Goal: Check status: Check status

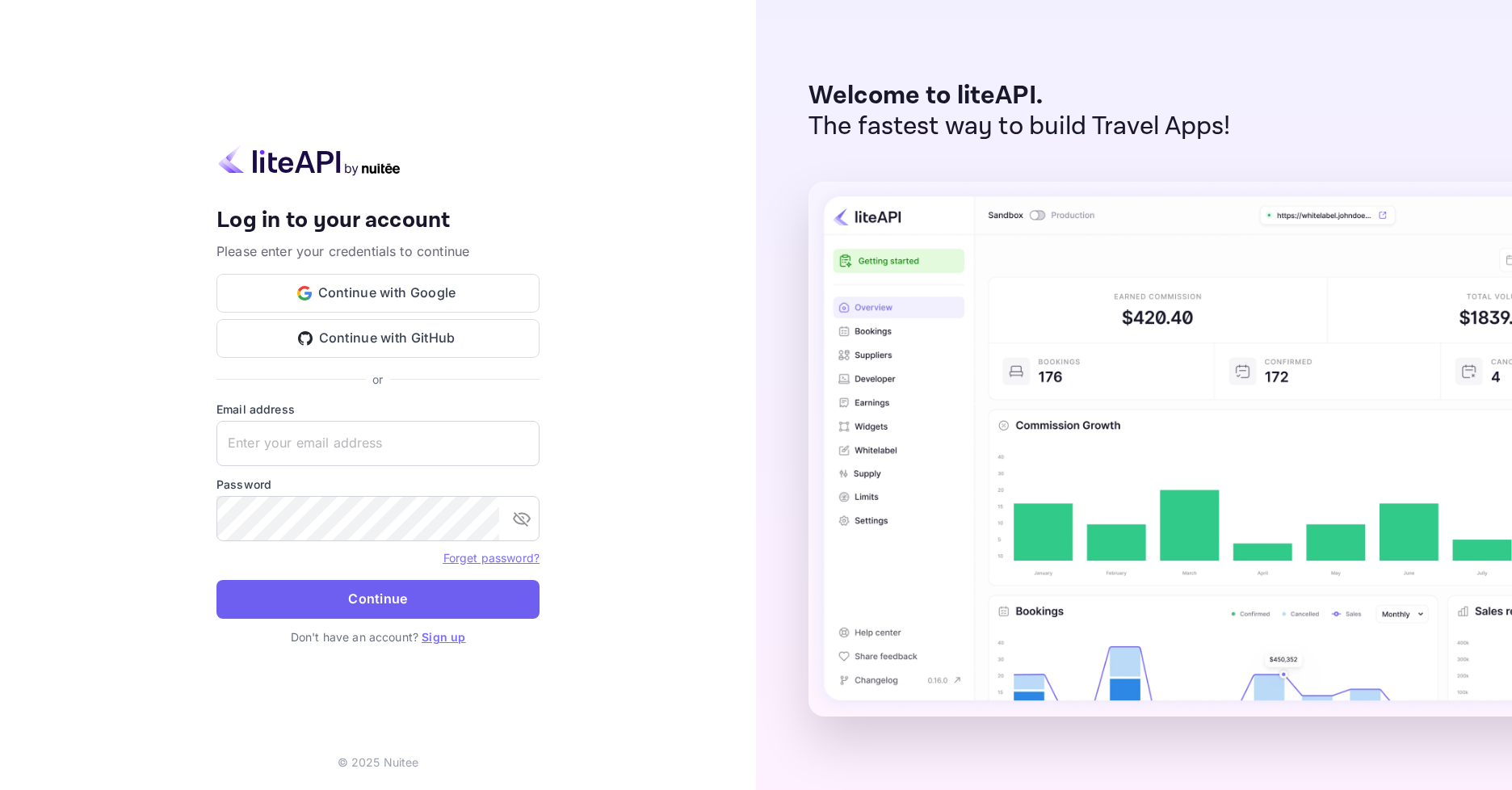
type input "[EMAIL_ADDRESS][DOMAIN_NAME]"
click at [415, 612] on button "Continue" at bounding box center [378, 600] width 323 height 39
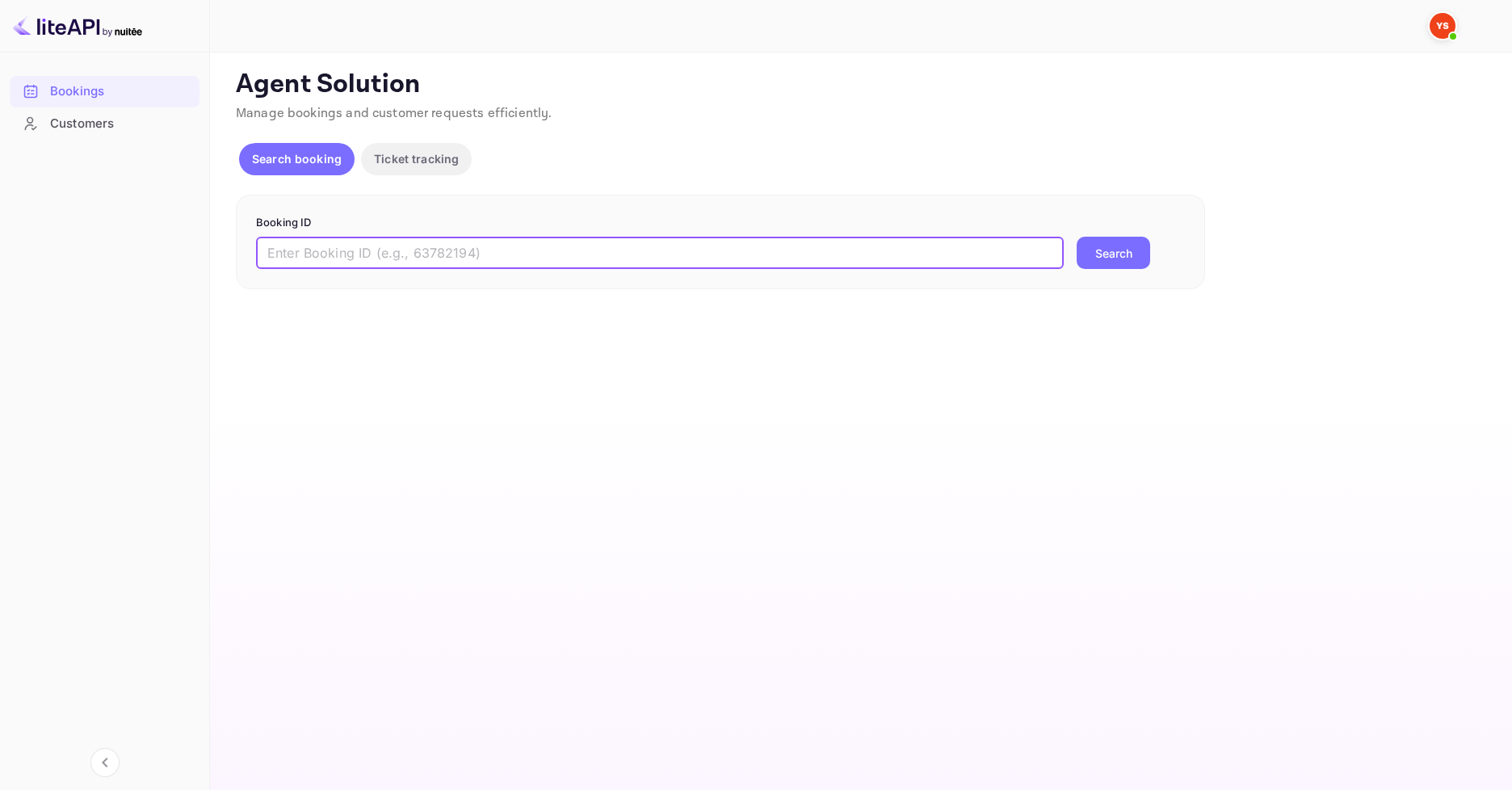
paste input "9349073"
type input "9349073"
click at [1128, 226] on p "Booking ID" at bounding box center [720, 224] width 929 height 17
click at [1118, 252] on button "Search" at bounding box center [1113, 253] width 74 height 32
